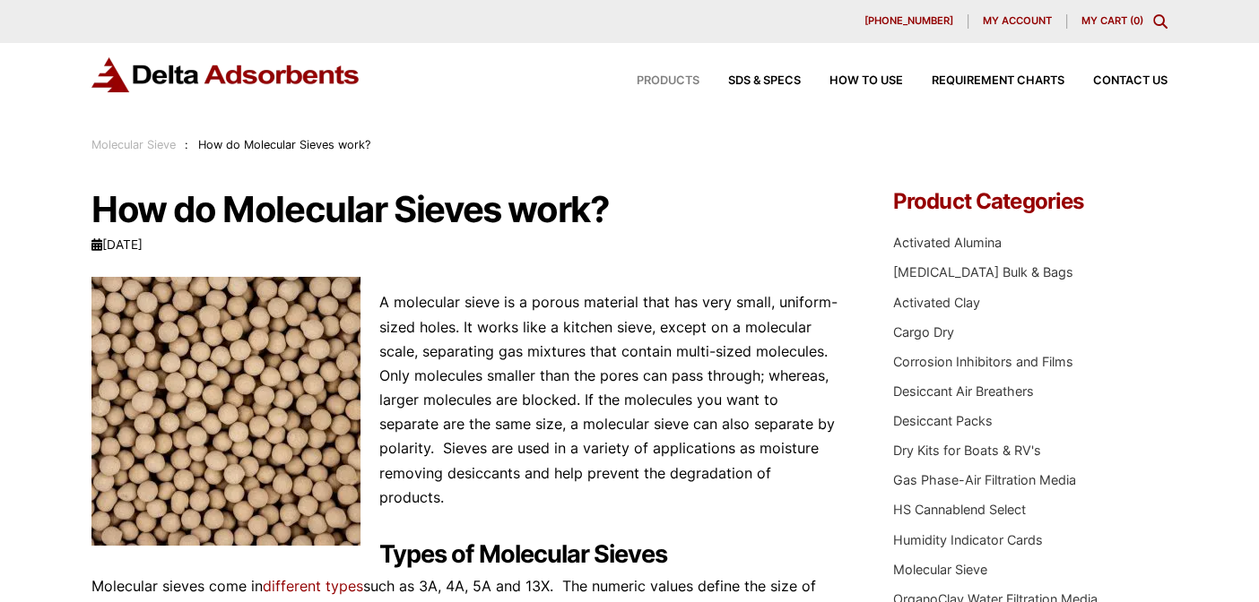
click at [655, 75] on span "Products" at bounding box center [667, 81] width 63 height 12
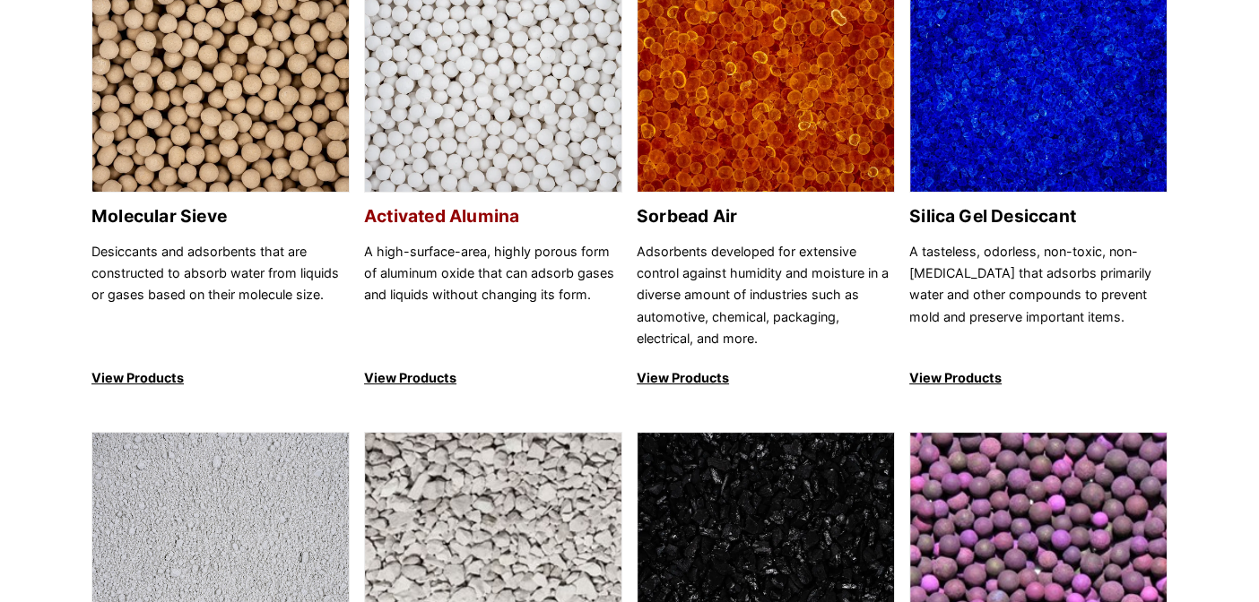
scroll to position [359, 0]
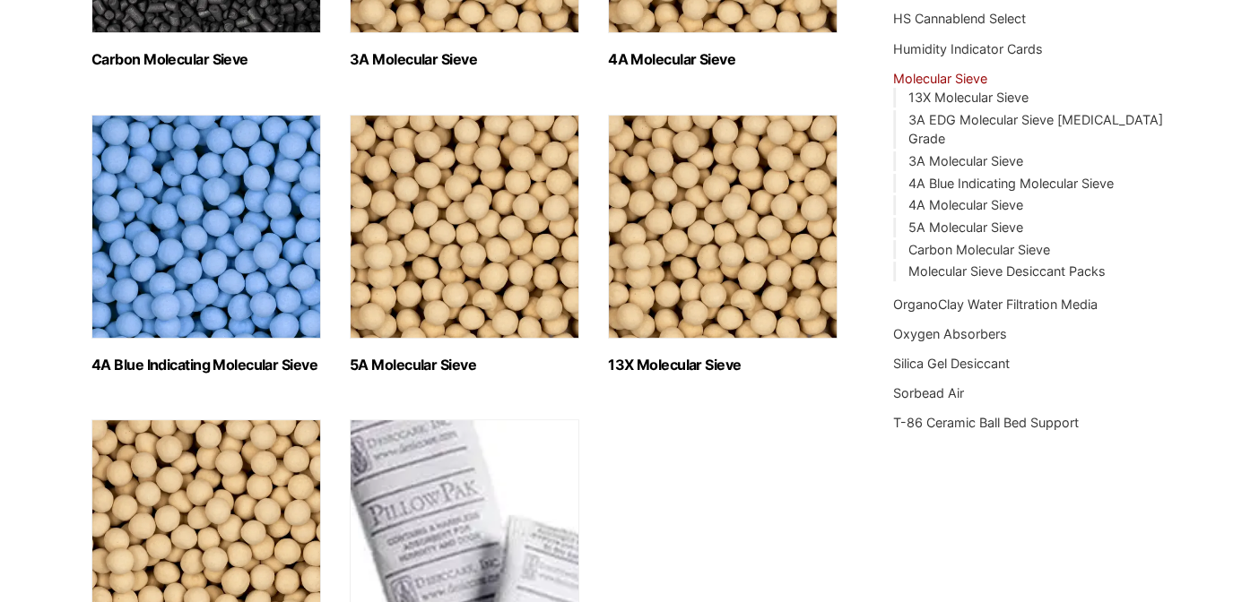
scroll to position [478, 0]
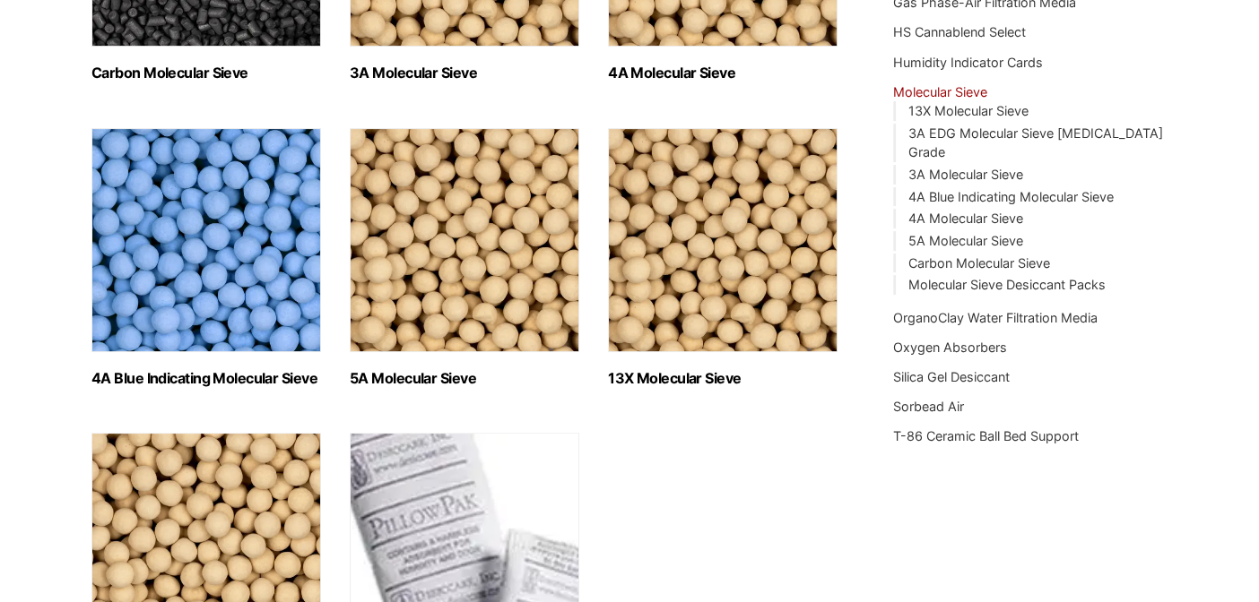
click at [732, 238] on img "Visit product category 13X Molecular Sieve" at bounding box center [722, 240] width 229 height 224
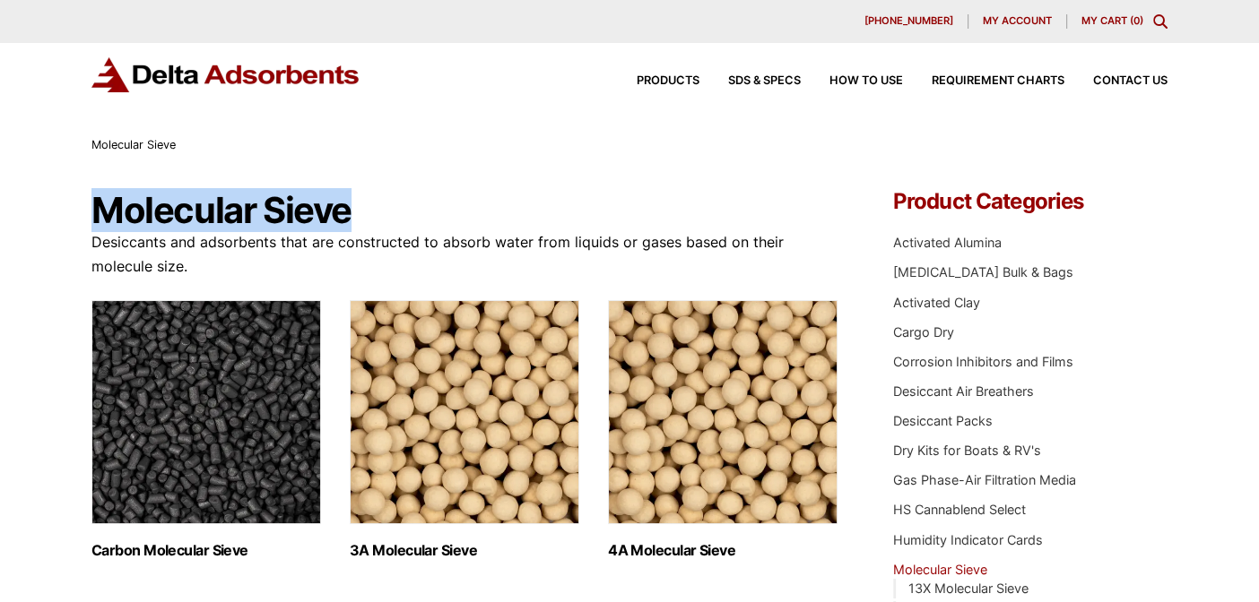
drag, startPoint x: 364, startPoint y: 201, endPoint x: 74, endPoint y: 193, distance: 290.5
copy h1 "Molecular Sieve"
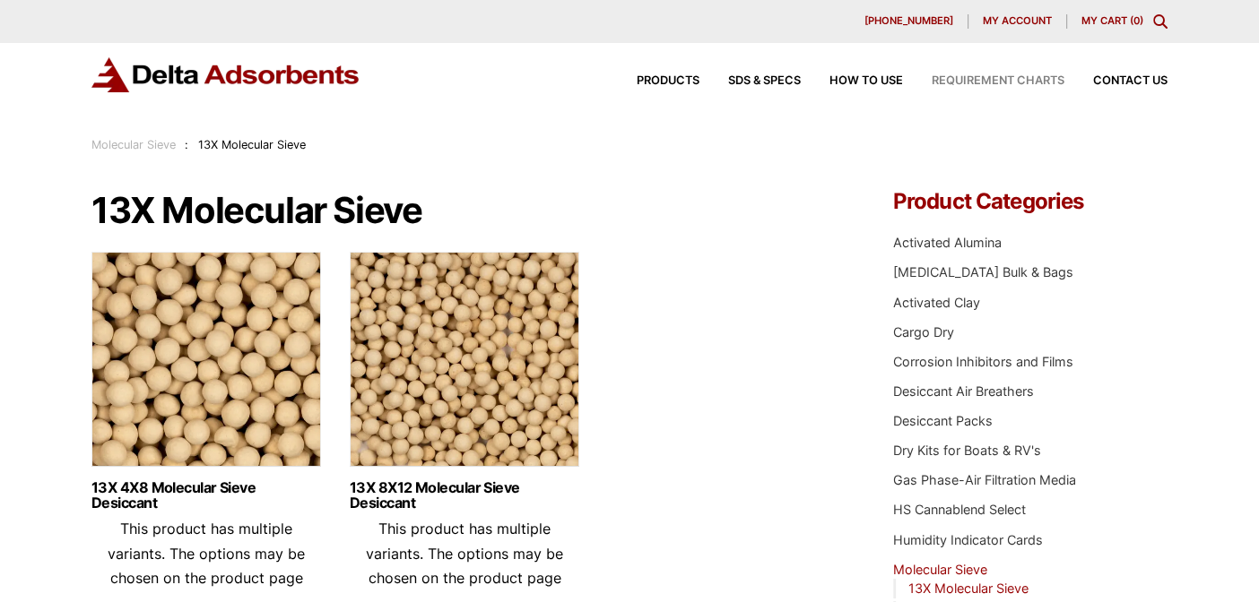
click at [976, 79] on span "Requirement Charts" at bounding box center [997, 81] width 133 height 12
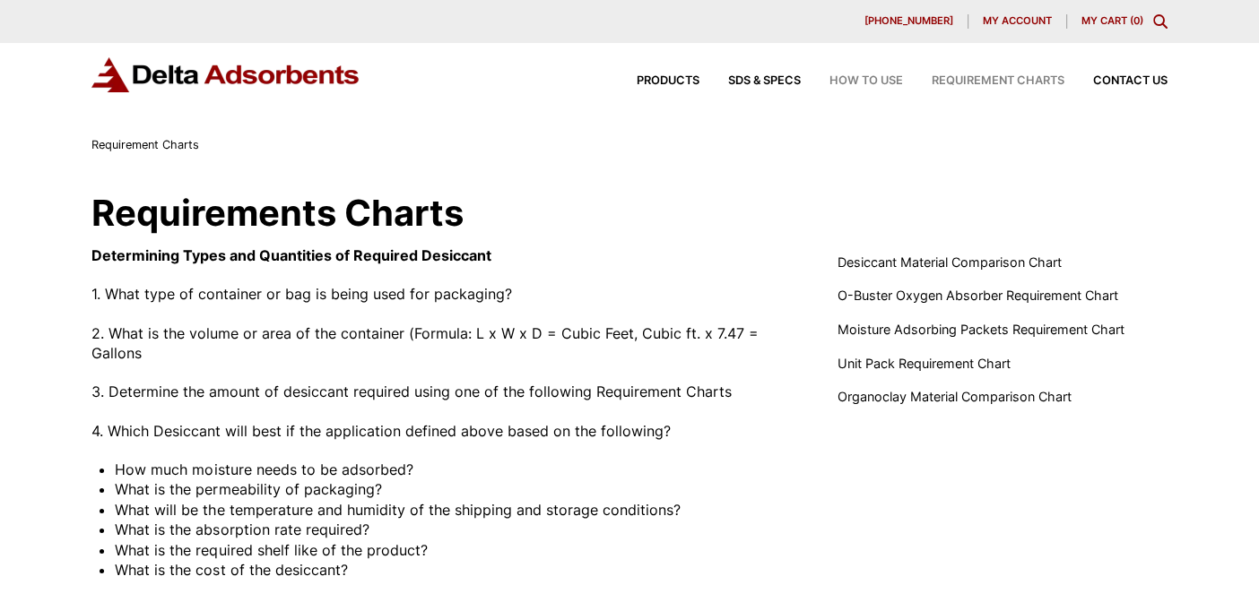
click at [877, 81] on span "How to Use" at bounding box center [866, 81] width 74 height 12
